Goal: Navigation & Orientation: Find specific page/section

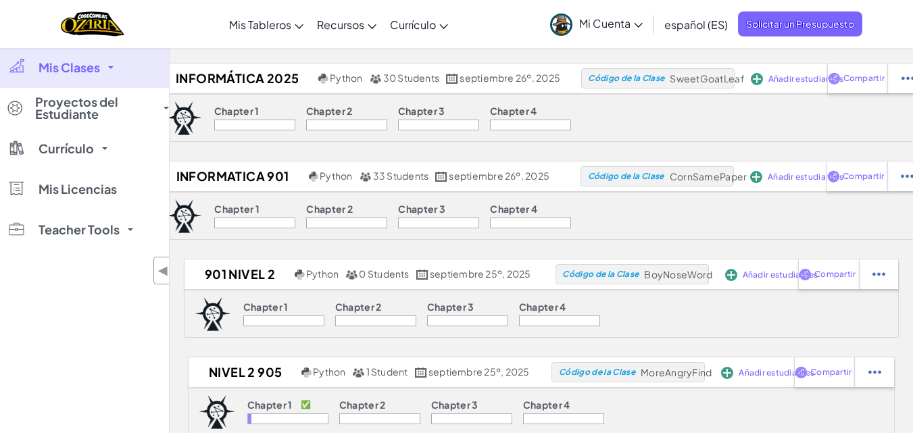
scroll to position [135, 0]
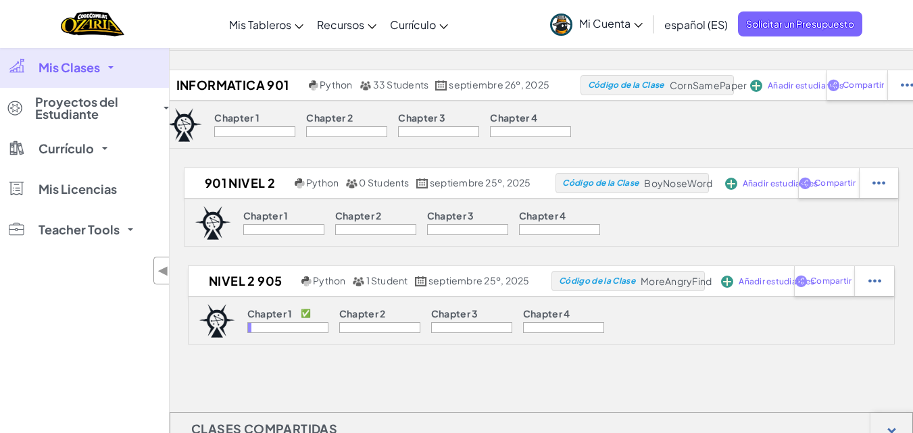
click at [94, 71] on span "Mis Clases" at bounding box center [70, 68] width 62 height 12
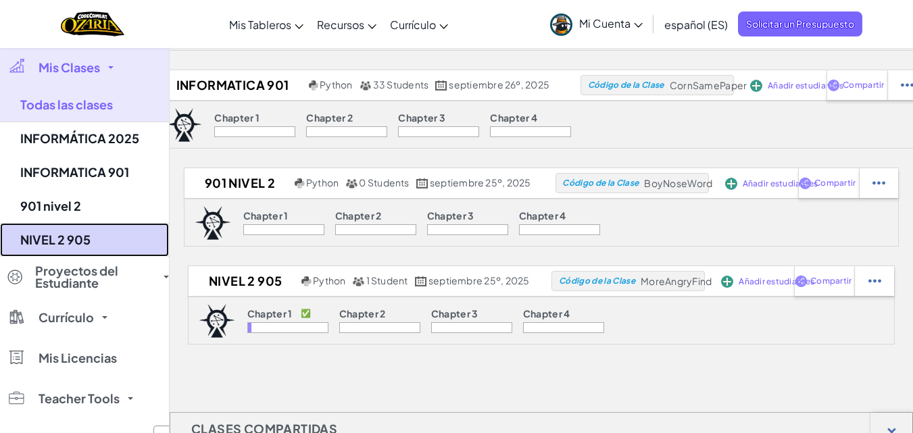
click at [49, 243] on link "NIVEL 2 905" at bounding box center [84, 240] width 169 height 34
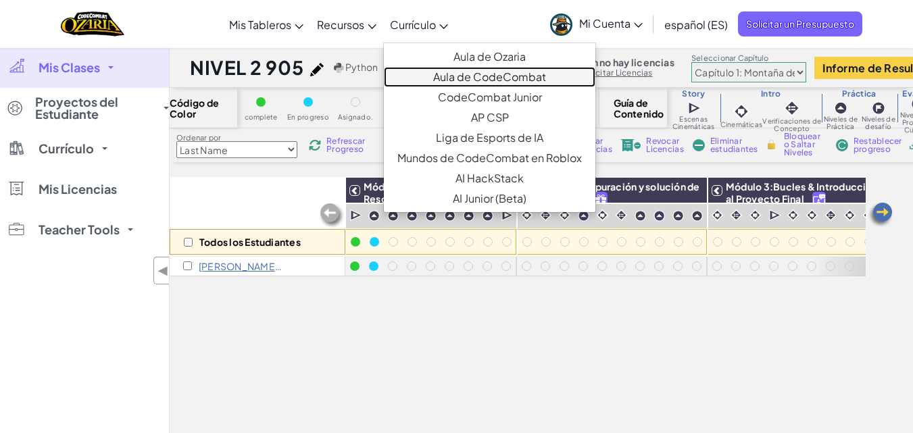
click at [526, 79] on link "Aula de CodeCombat" at bounding box center [490, 77] width 212 height 20
